Goal: Check status: Check status

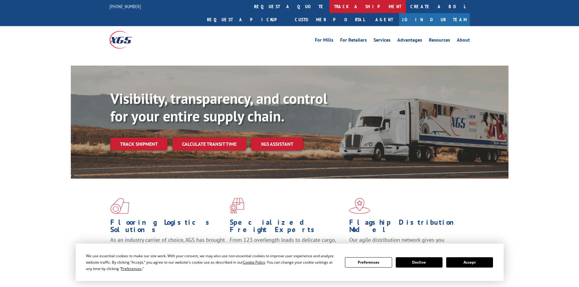
click at [329, 3] on link "track a shipment" at bounding box center [367, 6] width 76 height 13
click at [329, 9] on link "track a shipment" at bounding box center [367, 6] width 76 height 13
click at [329, 8] on link "track a shipment" at bounding box center [367, 6] width 76 height 13
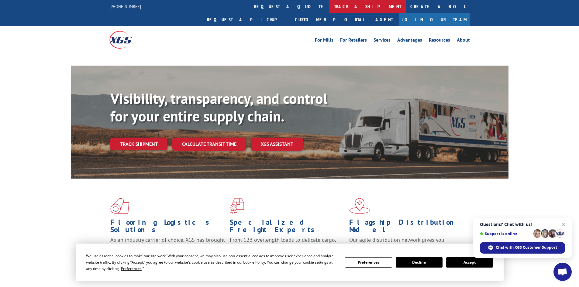
click at [329, 8] on link "track a shipment" at bounding box center [367, 6] width 76 height 13
click at [0, 102] on div "Visibility, transparency, and control for your entire supply chain. Track shipm…" at bounding box center [289, 128] width 579 height 125
click at [329, 6] on link "track a shipment" at bounding box center [367, 6] width 76 height 13
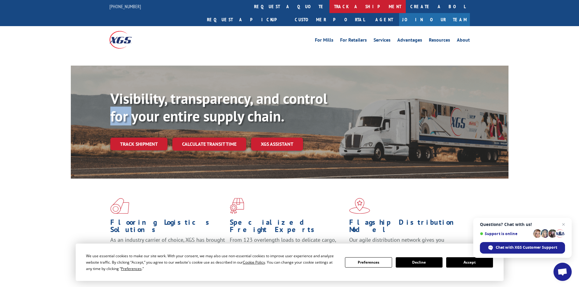
click at [329, 6] on link "track a shipment" at bounding box center [367, 6] width 76 height 13
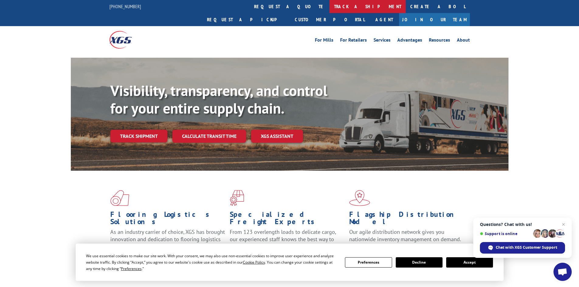
click at [329, 6] on link "track a shipment" at bounding box center [367, 6] width 76 height 13
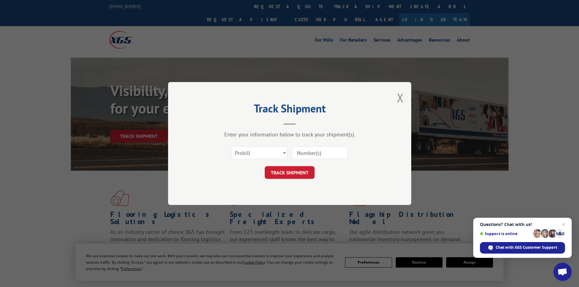
drag, startPoint x: 317, startPoint y: 169, endPoint x: 307, endPoint y: 149, distance: 21.9
paste input "2877497"
type input "2877497"
click at [300, 170] on button "TRACK SHIPMENT" at bounding box center [290, 172] width 50 height 13
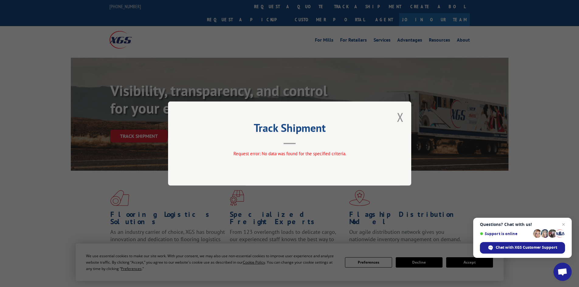
click at [396, 115] on div "Track Shipment Request error: No data was found for the specified criteria." at bounding box center [289, 143] width 243 height 84
drag, startPoint x: 399, startPoint y: 116, endPoint x: 310, endPoint y: 57, distance: 107.8
click at [399, 116] on button "Close modal" at bounding box center [400, 117] width 7 height 16
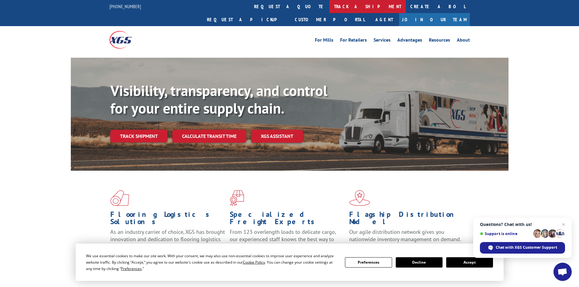
click at [329, 5] on link "track a shipment" at bounding box center [367, 6] width 76 height 13
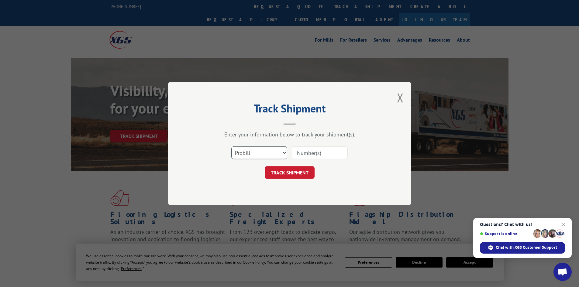
click at [260, 153] on select "Select category... Probill BOL PO" at bounding box center [259, 152] width 56 height 13
click at [231, 146] on select "Select category... Probill BOL PO" at bounding box center [259, 152] width 56 height 13
click at [254, 157] on select "Select category... Probill BOL PO" at bounding box center [259, 152] width 56 height 13
select select "bol"
click at [231, 146] on select "Select category... Probill BOL PO" at bounding box center [259, 152] width 56 height 13
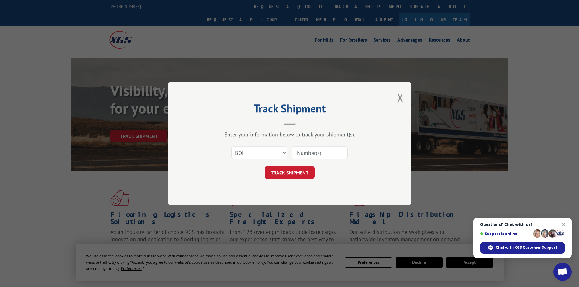
paste input "2877497"
type input "2877497"
click at [312, 171] on button "TRACK SHIPMENT" at bounding box center [290, 172] width 50 height 13
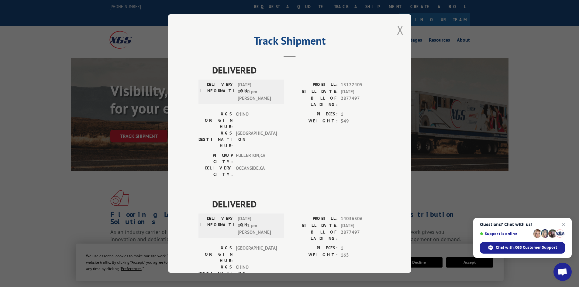
click at [397, 29] on button "Close modal" at bounding box center [400, 30] width 7 height 16
